Goal: Communication & Community: Participate in discussion

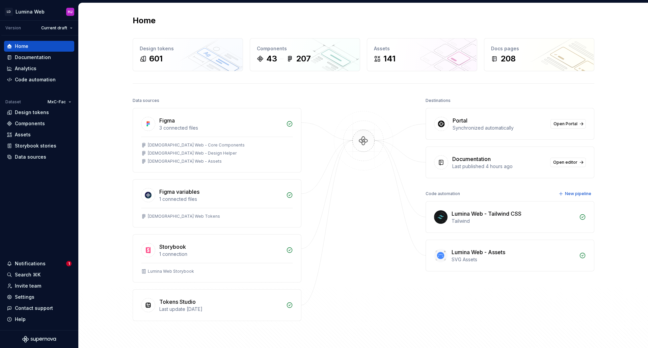
drag, startPoint x: 136, startPoint y: 6, endPoint x: 642, endPoint y: 127, distance: 520.4
click at [642, 127] on div "Home Design tokens 601 Components 43 207 Assets 141 Docs pages 208 Data sources…" at bounding box center [363, 181] width 569 height 357
click at [566, 123] on span "Open Portal" at bounding box center [565, 123] width 24 height 5
click at [57, 261] on div "Notifications" at bounding box center [36, 263] width 59 height 7
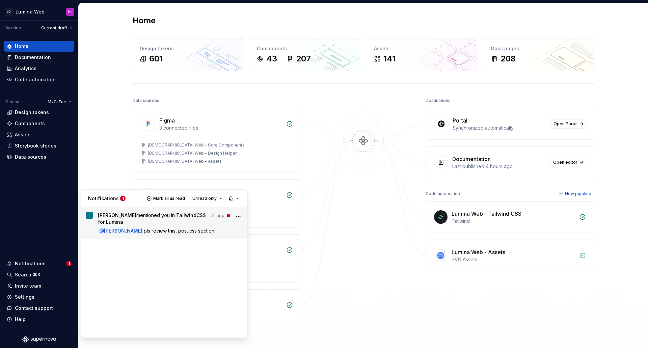
click at [171, 218] on span "[PERSON_NAME] mentioned you in TailwindCSS for Lumina" at bounding box center [152, 218] width 109 height 13
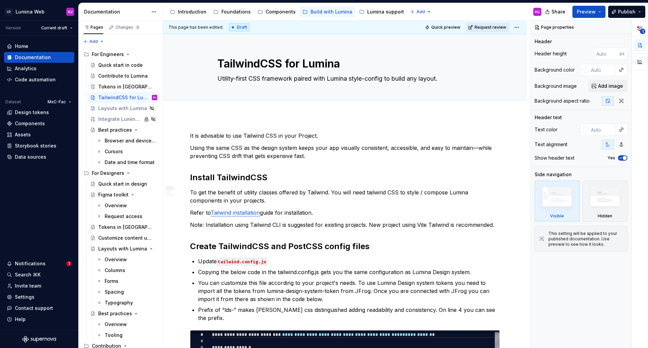
click at [485, 26] on span "Request review" at bounding box center [491, 27] width 32 height 5
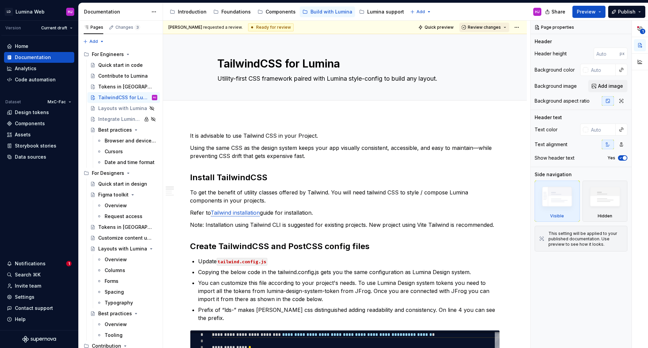
click at [487, 29] on span "Review changes" at bounding box center [484, 27] width 33 height 5
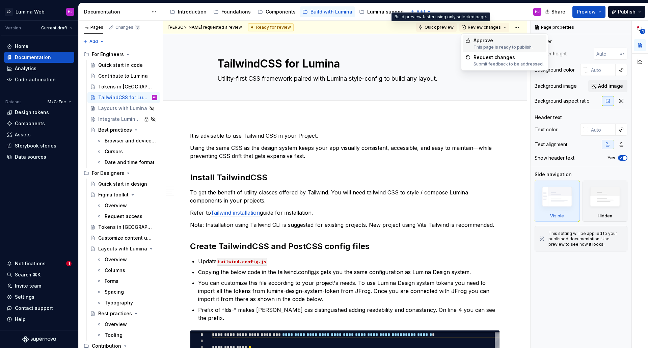
click at [435, 28] on span "Quick preview" at bounding box center [439, 27] width 29 height 5
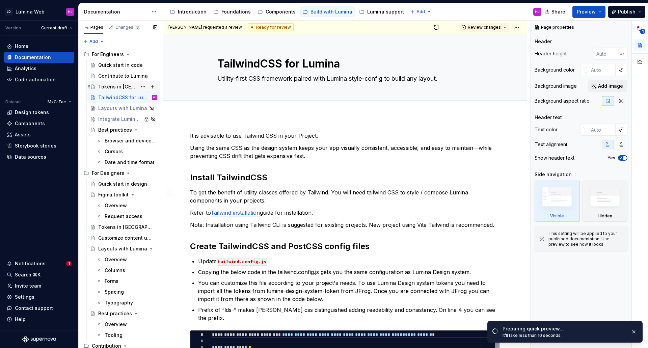
click at [113, 86] on div "Tokens in [GEOGRAPHIC_DATA]" at bounding box center [117, 86] width 39 height 7
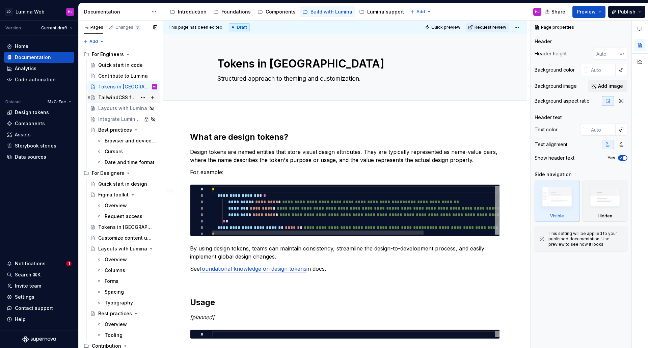
click at [111, 97] on div "TailwindCSS for Lumina" at bounding box center [117, 97] width 39 height 7
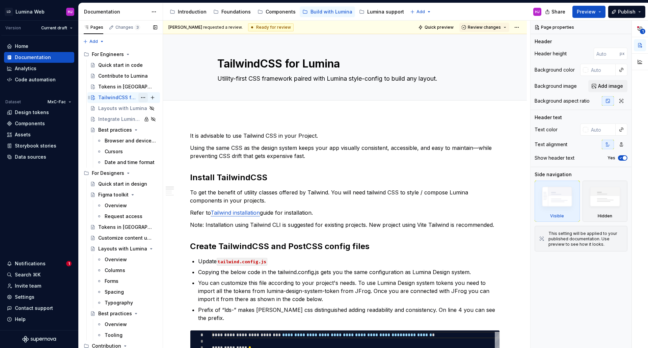
click at [138, 97] on button "Page tree" at bounding box center [142, 97] width 9 height 9
click at [248, 108] on html "LD Lumina Web HJ Version Current draft Home Documentation Analytics Code automa…" at bounding box center [324, 174] width 648 height 348
click at [38, 262] on div "Notifications" at bounding box center [30, 263] width 31 height 7
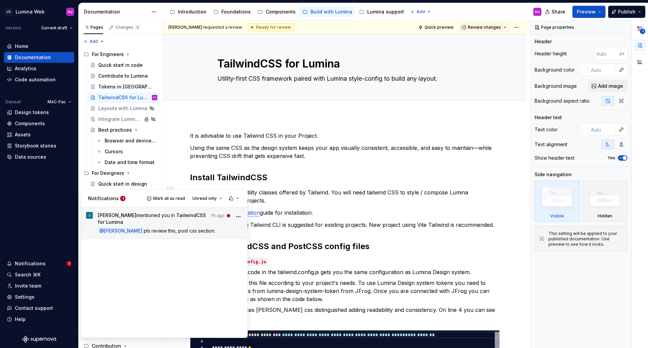
click at [174, 228] on span "pls review this, post css section." at bounding box center [180, 231] width 72 height 6
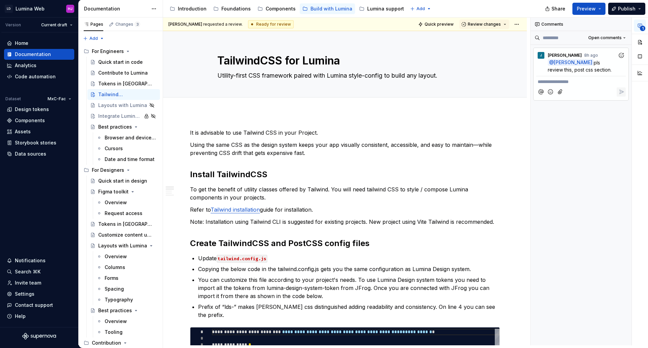
type textarea "*"
